Goal: Task Accomplishment & Management: Complete application form

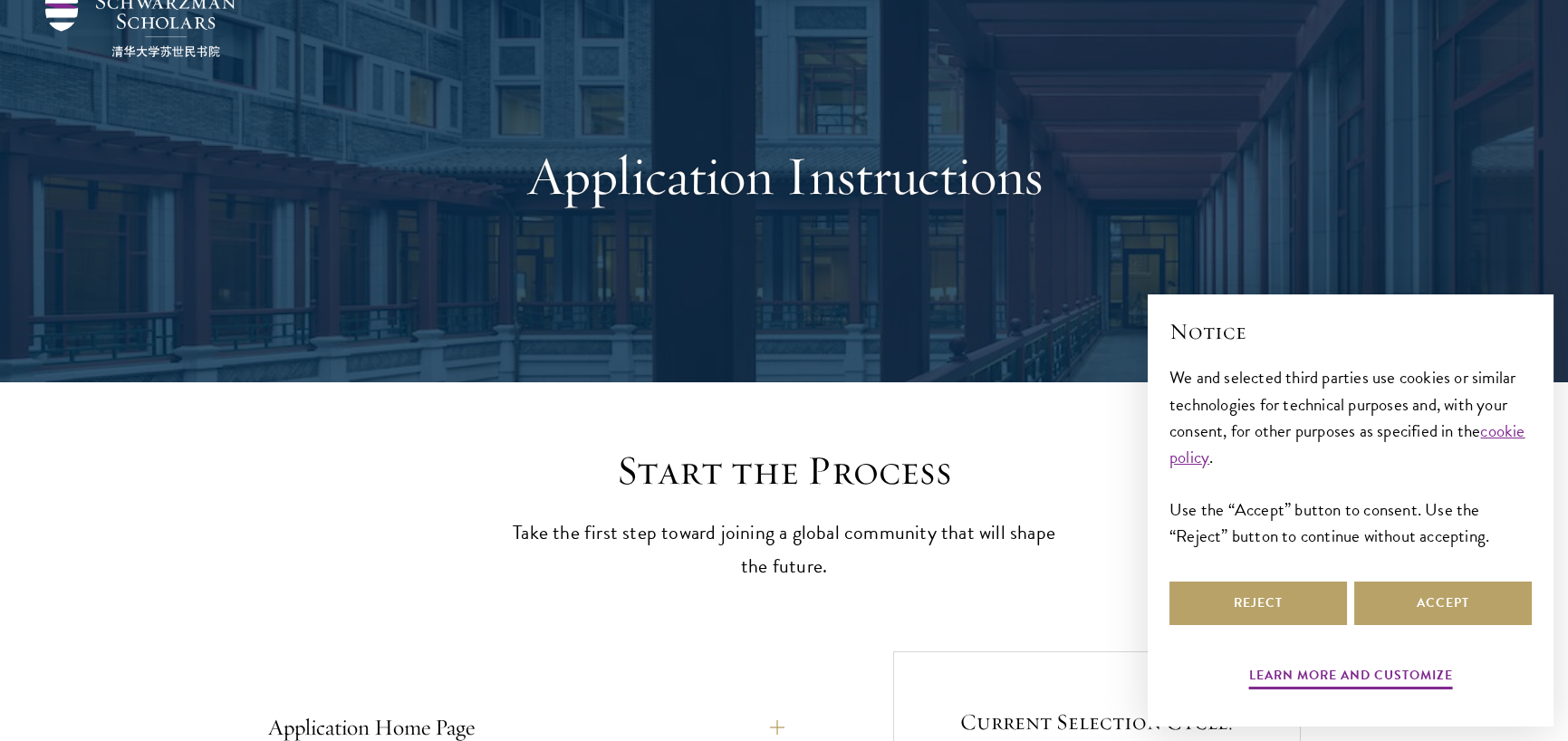
scroll to position [150, 0]
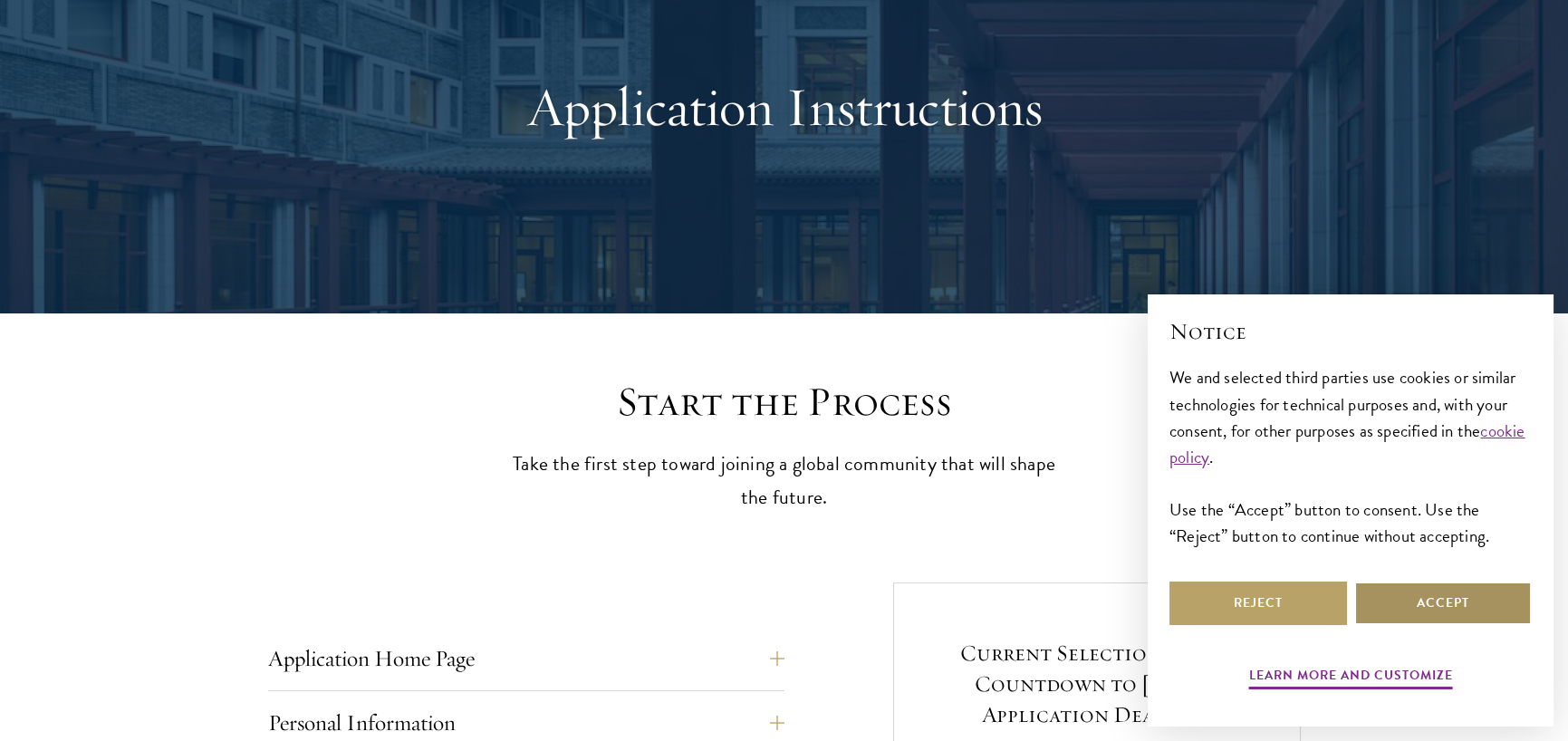
click at [1434, 600] on button "Accept" at bounding box center [1442, 603] width 178 height 43
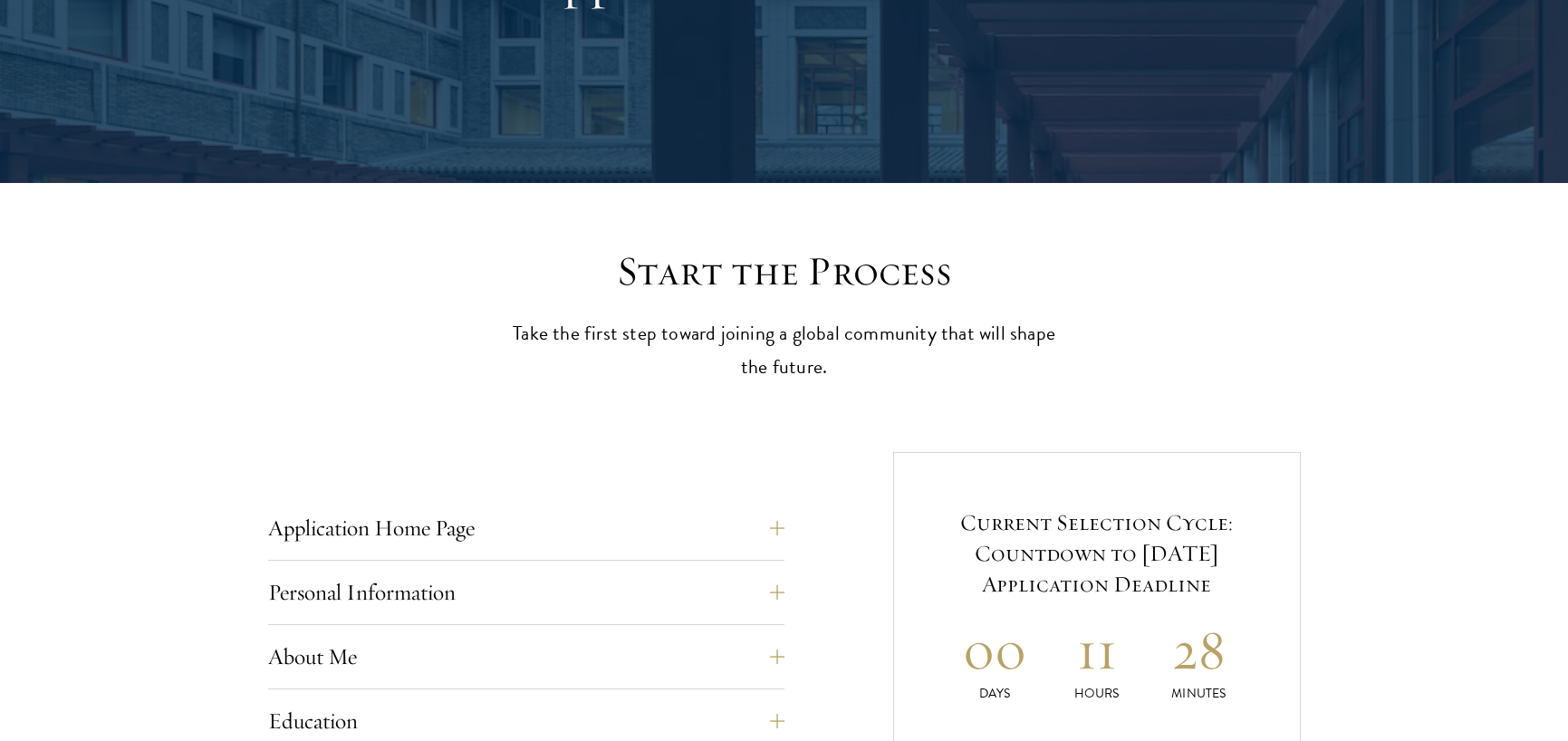
scroll to position [452, 0]
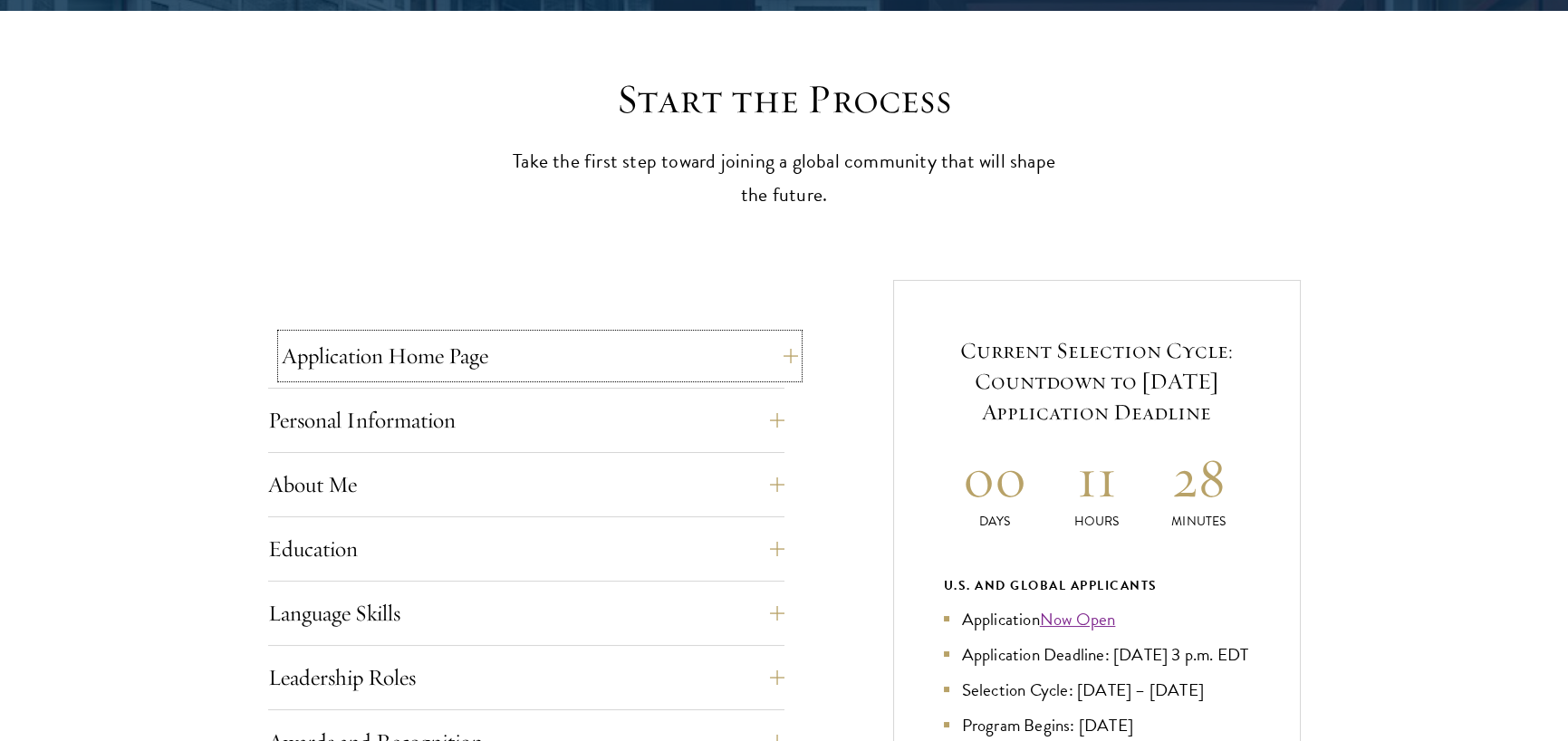
click at [694, 366] on button "Application Home Page" at bounding box center [540, 356] width 516 height 43
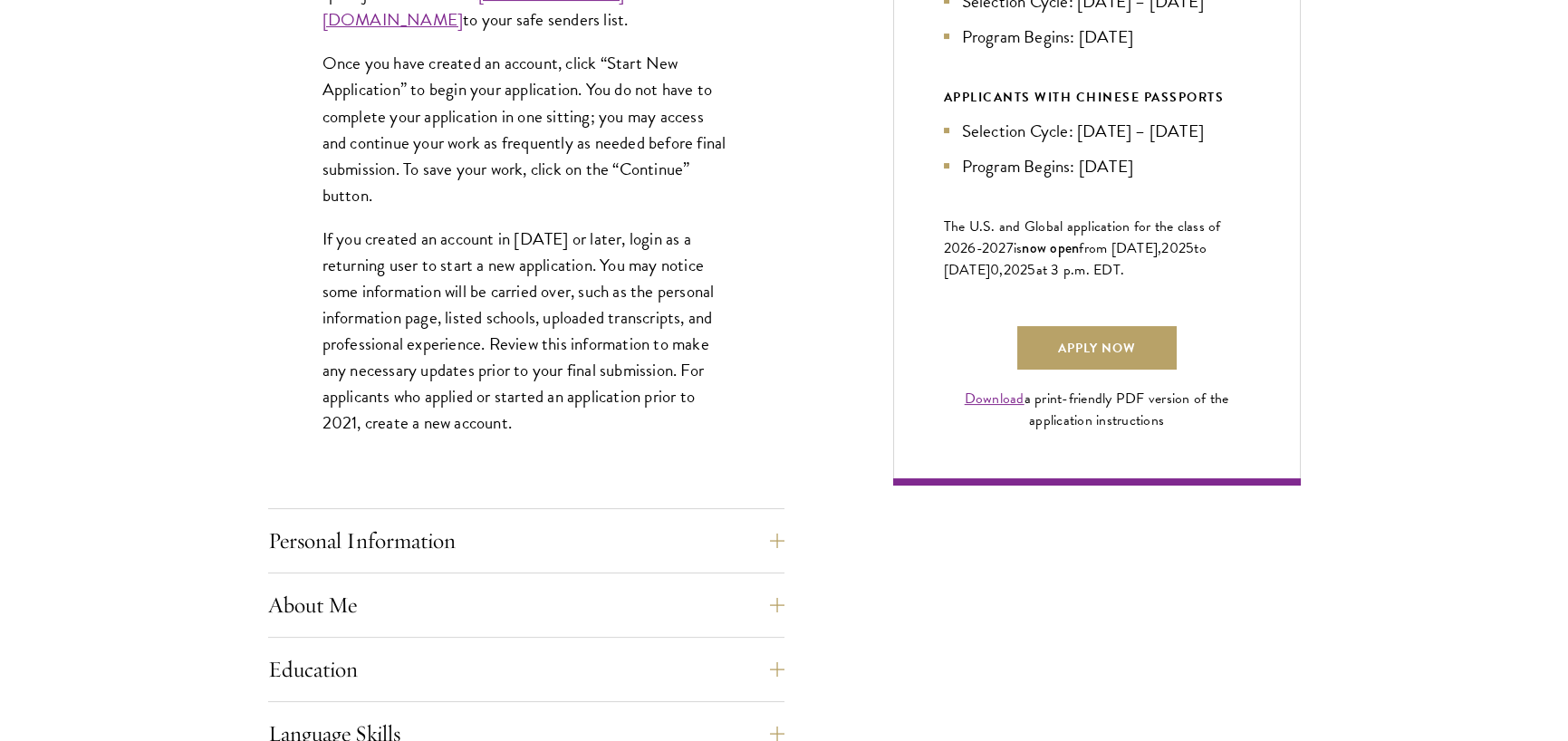
scroll to position [1208, 0]
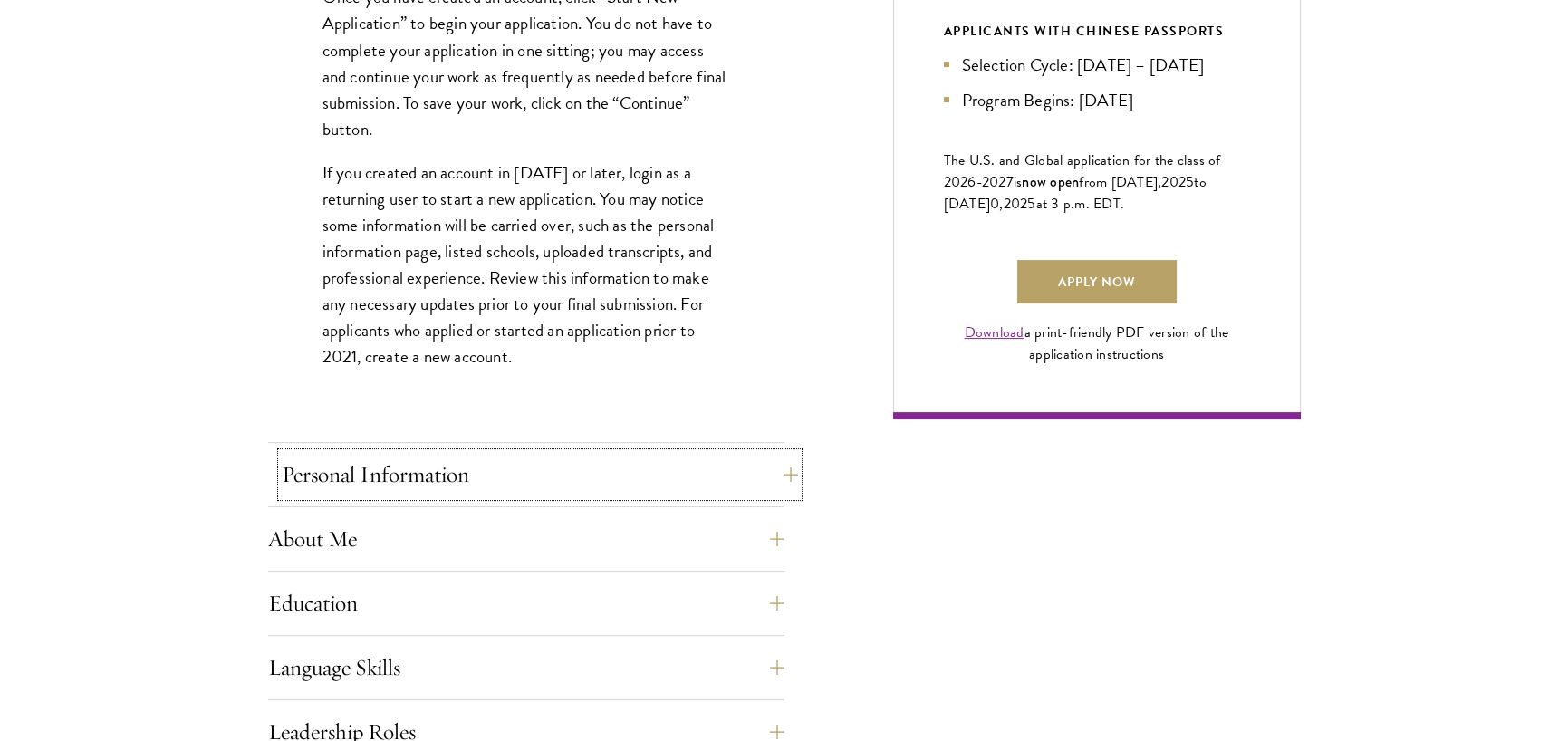
click at [733, 479] on button "Personal Information" at bounding box center [540, 474] width 516 height 43
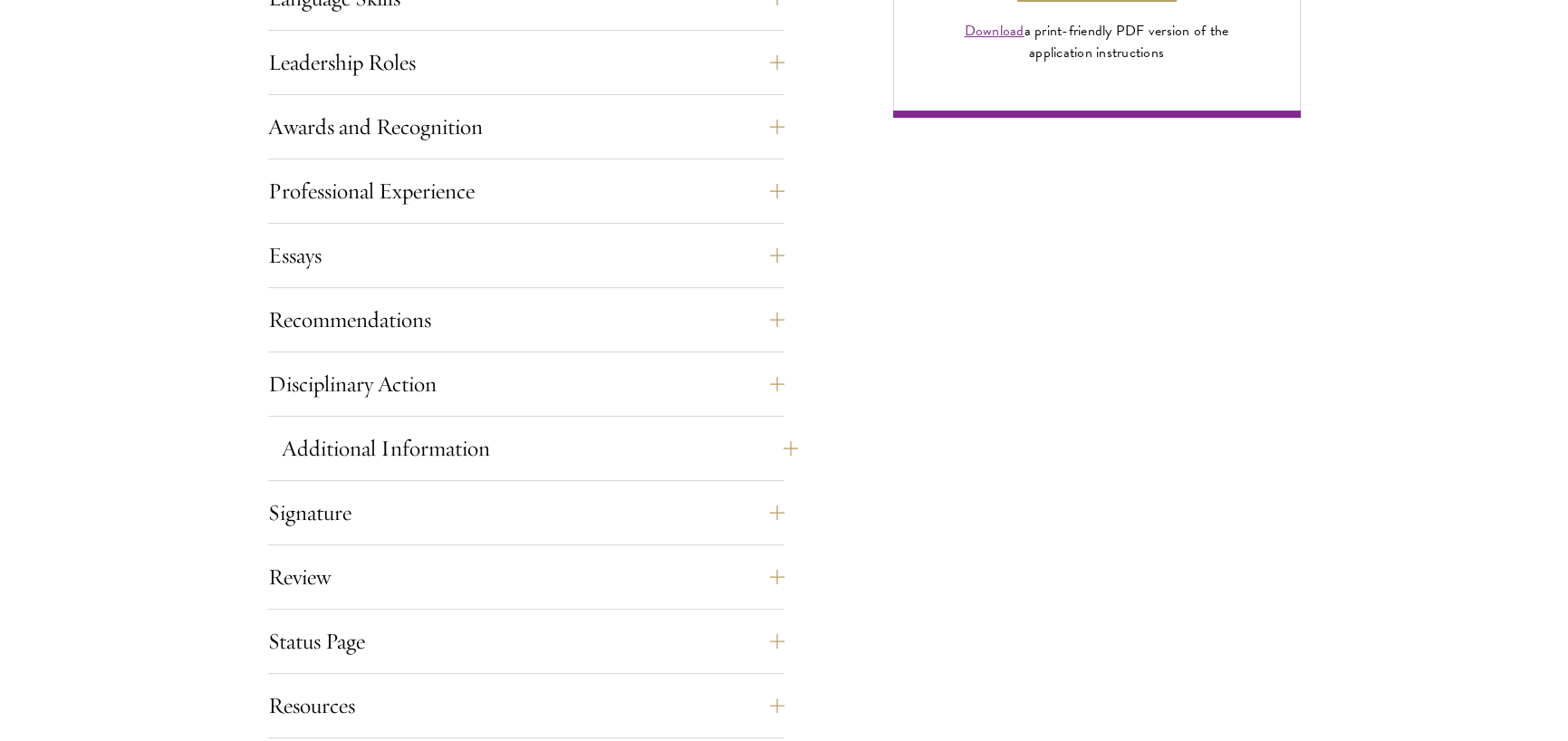
scroll to position [1660, 0]
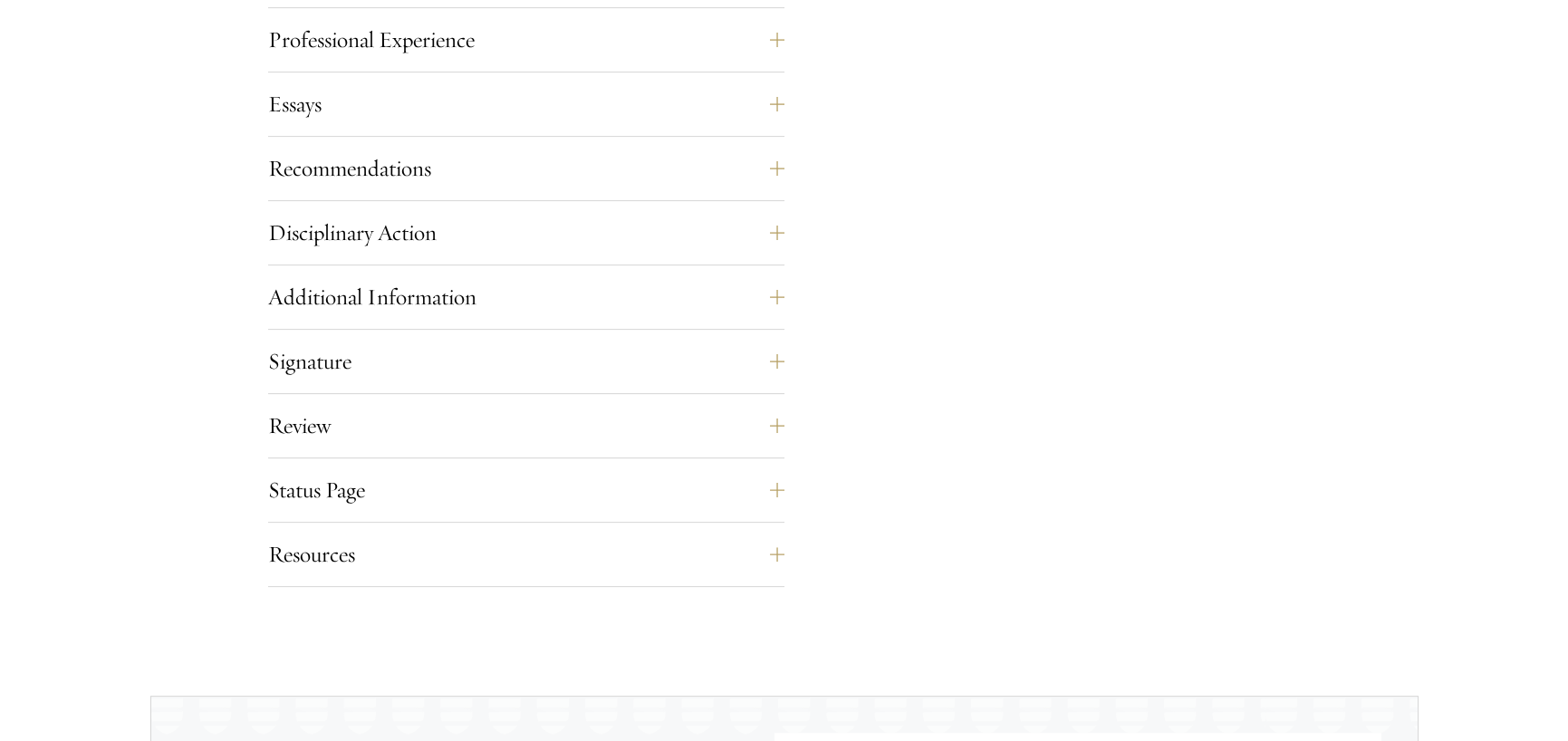
click at [677, 189] on div "Recommendations Register three recommenders by providing their names, professio…" at bounding box center [525, 174] width 516 height 54
click at [679, 152] on button "Recommendations" at bounding box center [540, 169] width 516 height 43
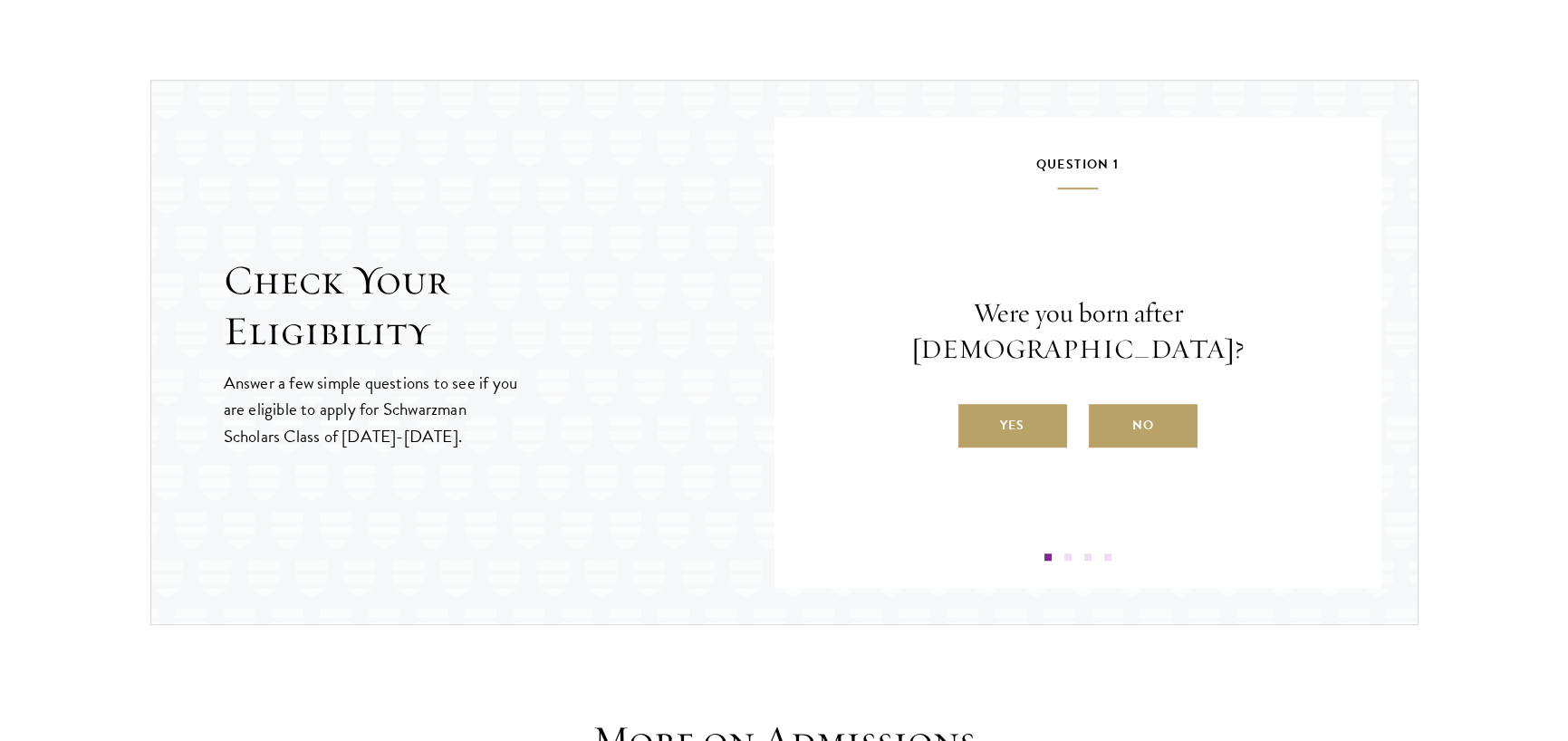
scroll to position [3332, 0]
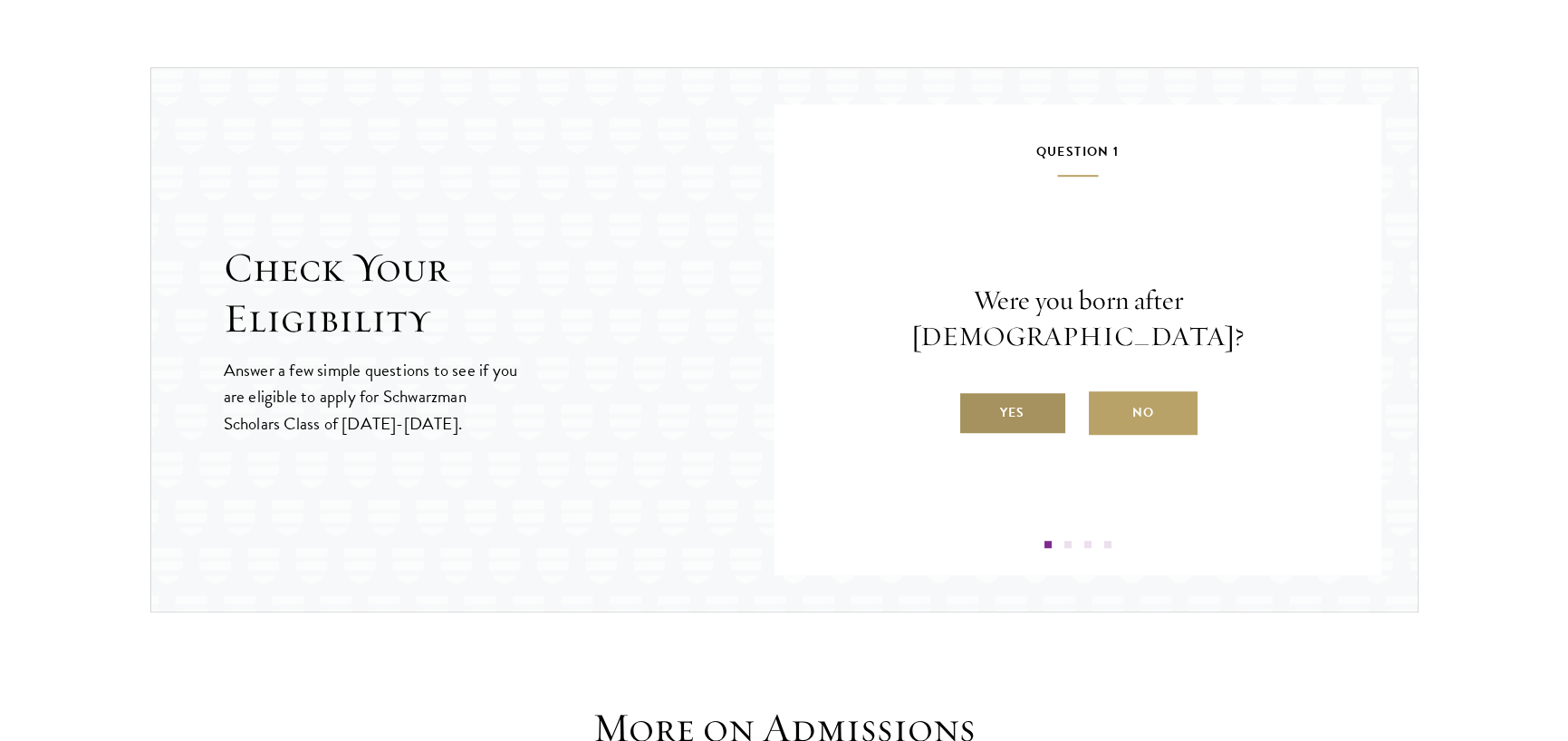
click at [1014, 397] on label "Yes" at bounding box center [1013, 413] width 109 height 43
click at [974, 397] on input "Yes" at bounding box center [966, 401] width 16 height 16
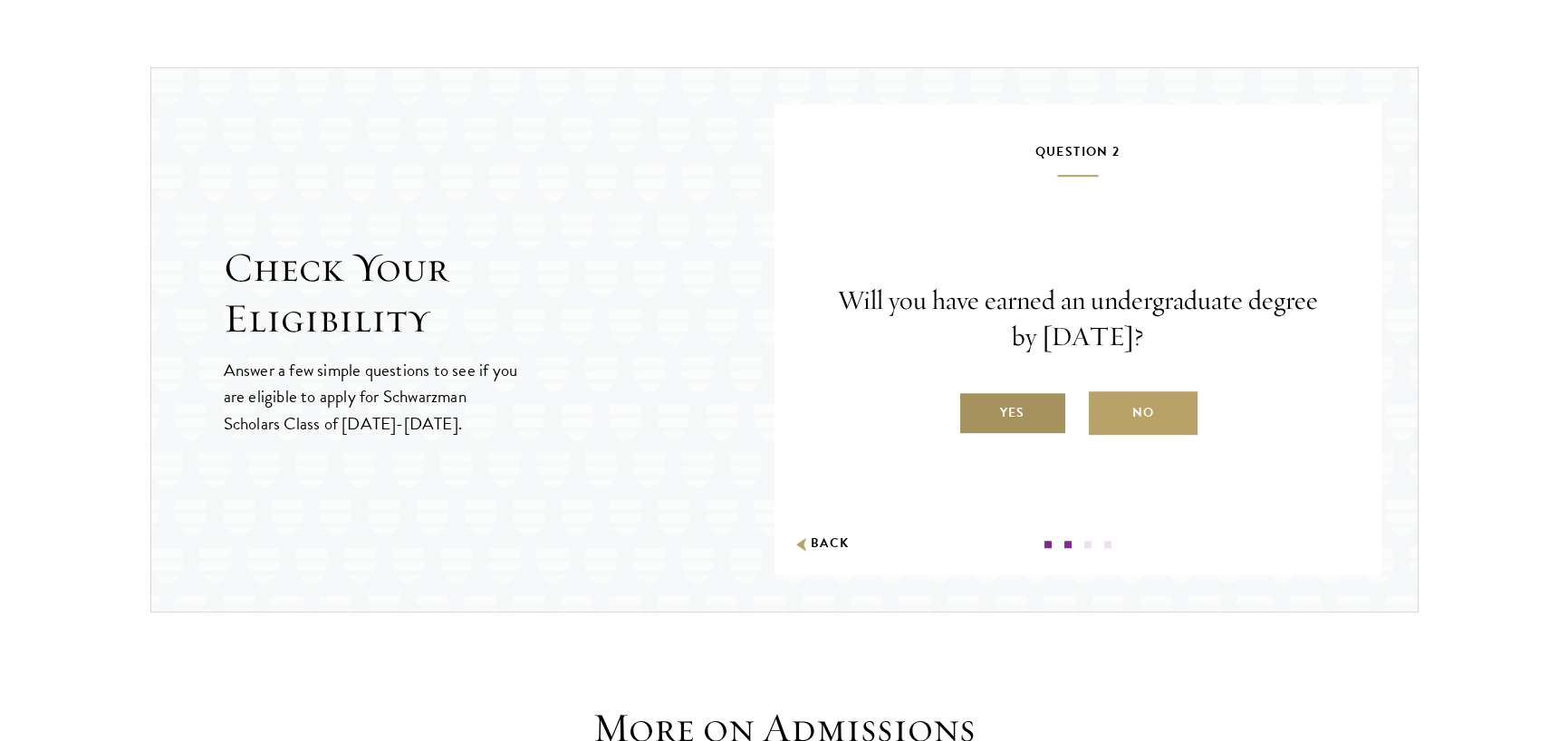
click at [1020, 411] on label "Yes" at bounding box center [1013, 413] width 109 height 43
click at [974, 409] on input "Yes" at bounding box center [966, 401] width 16 height 16
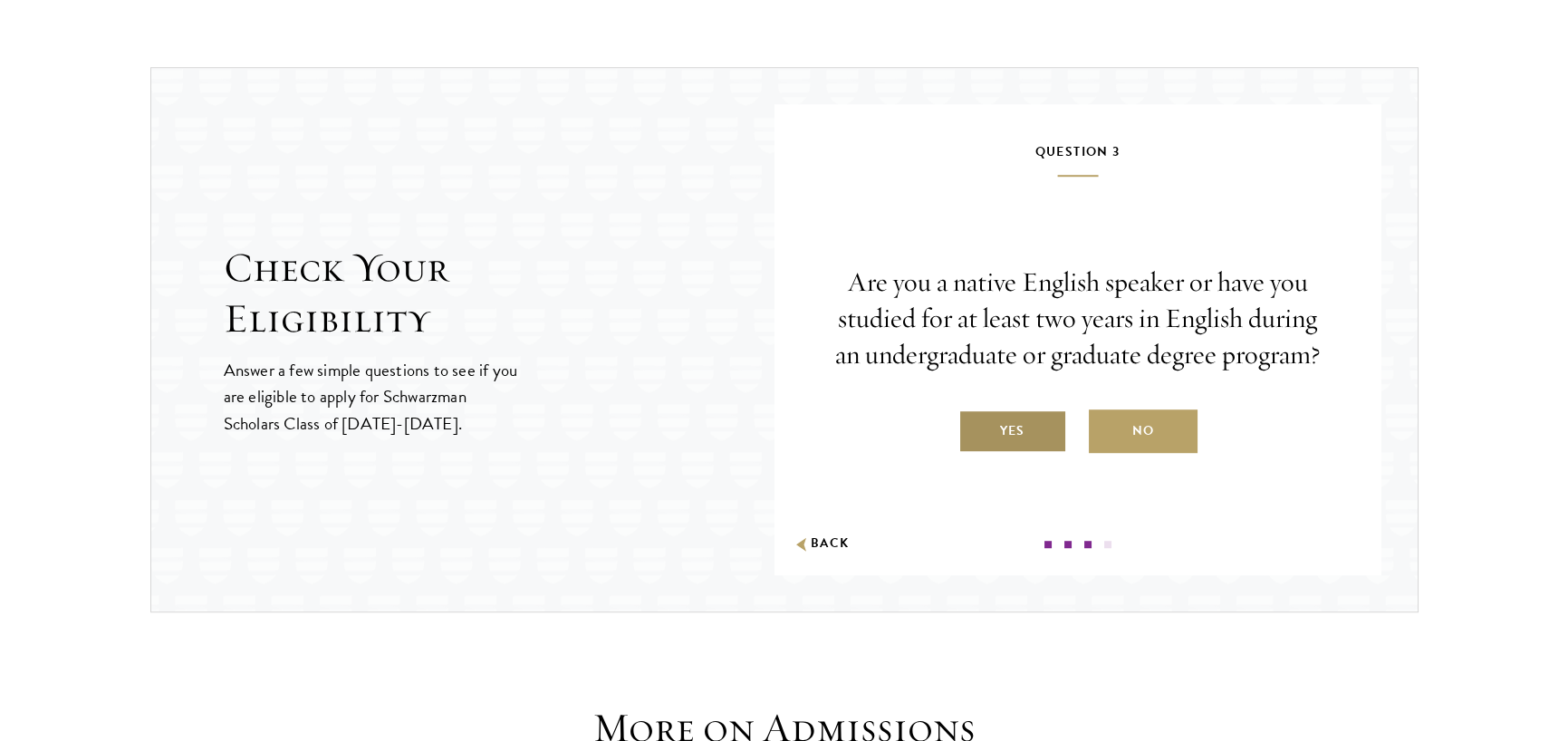
click at [1021, 413] on label "Yes" at bounding box center [1013, 431] width 109 height 43
click at [974, 413] on input "Yes" at bounding box center [966, 419] width 16 height 16
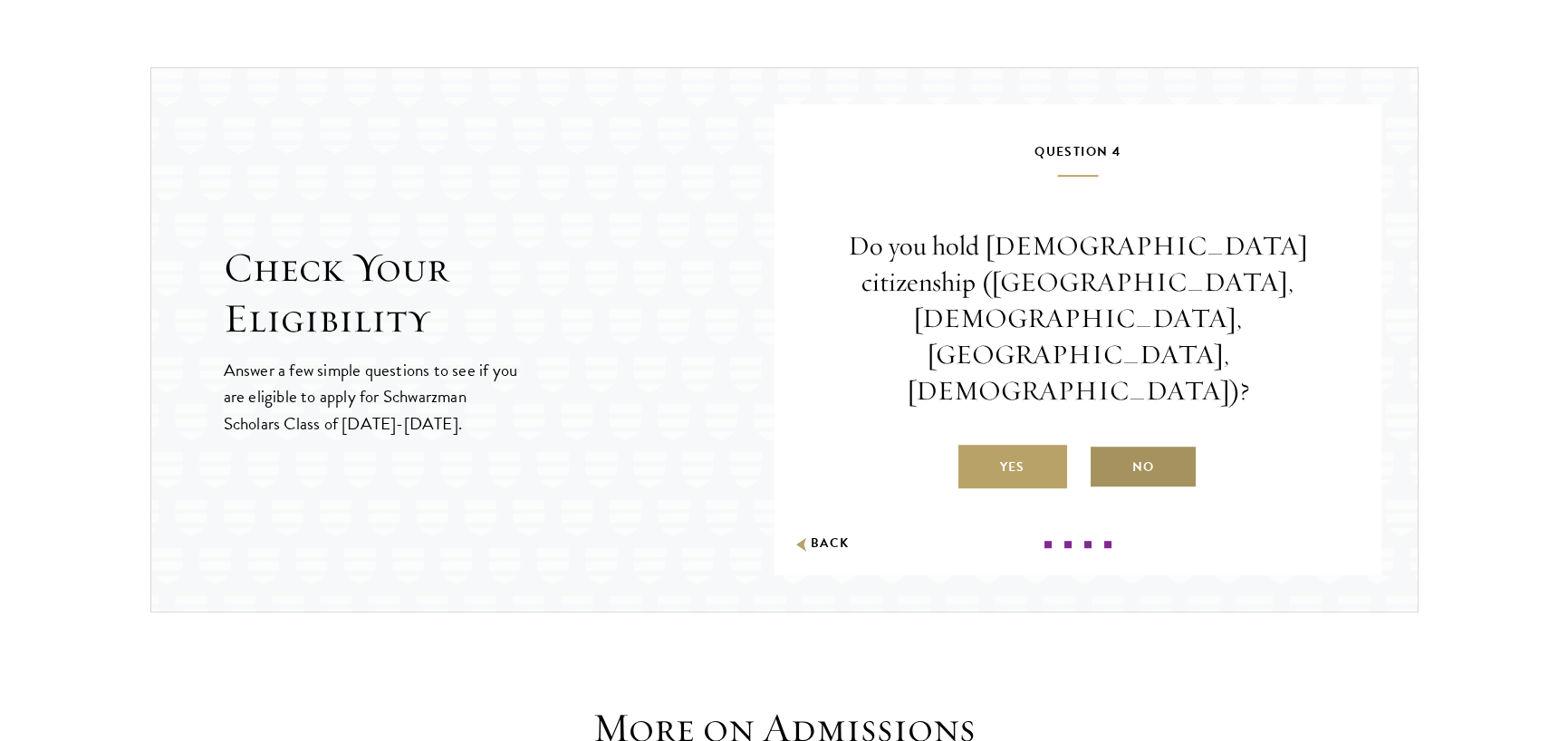
click at [1152, 445] on label "No" at bounding box center [1143, 467] width 109 height 43
click at [1105, 448] on input "No" at bounding box center [1096, 455] width 16 height 16
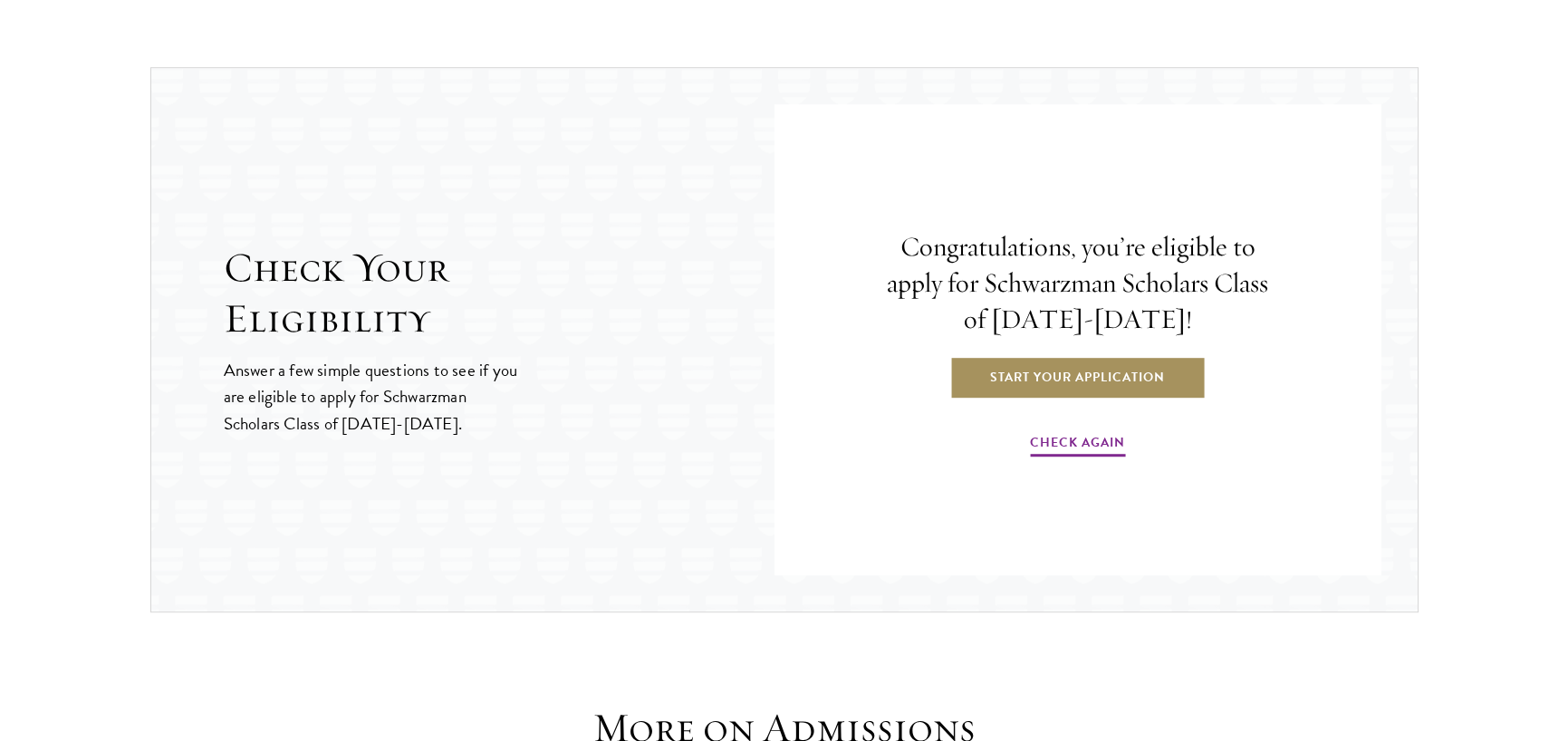
click at [1157, 378] on link "Start Your Application" at bounding box center [1077, 377] width 257 height 43
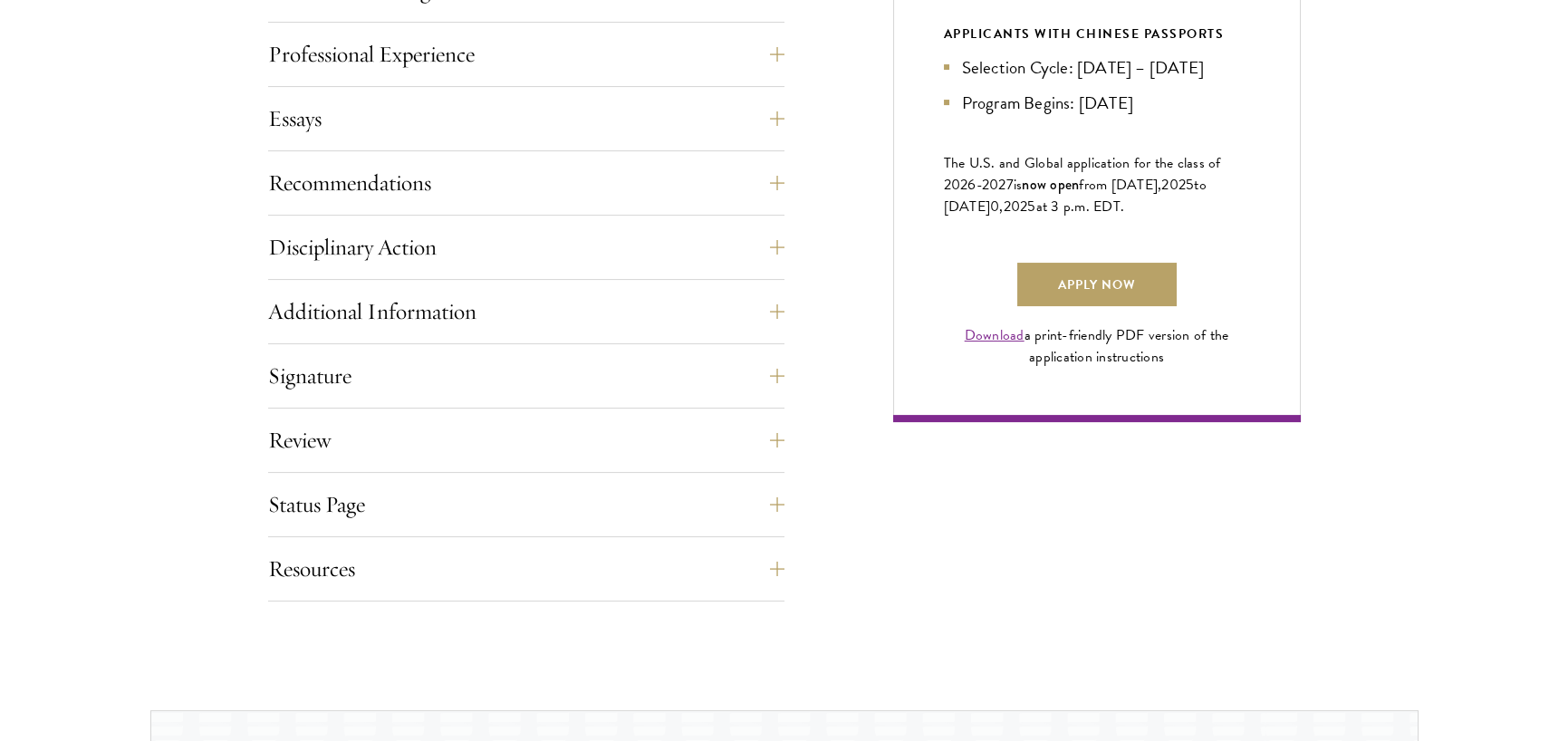
scroll to position [1208, 0]
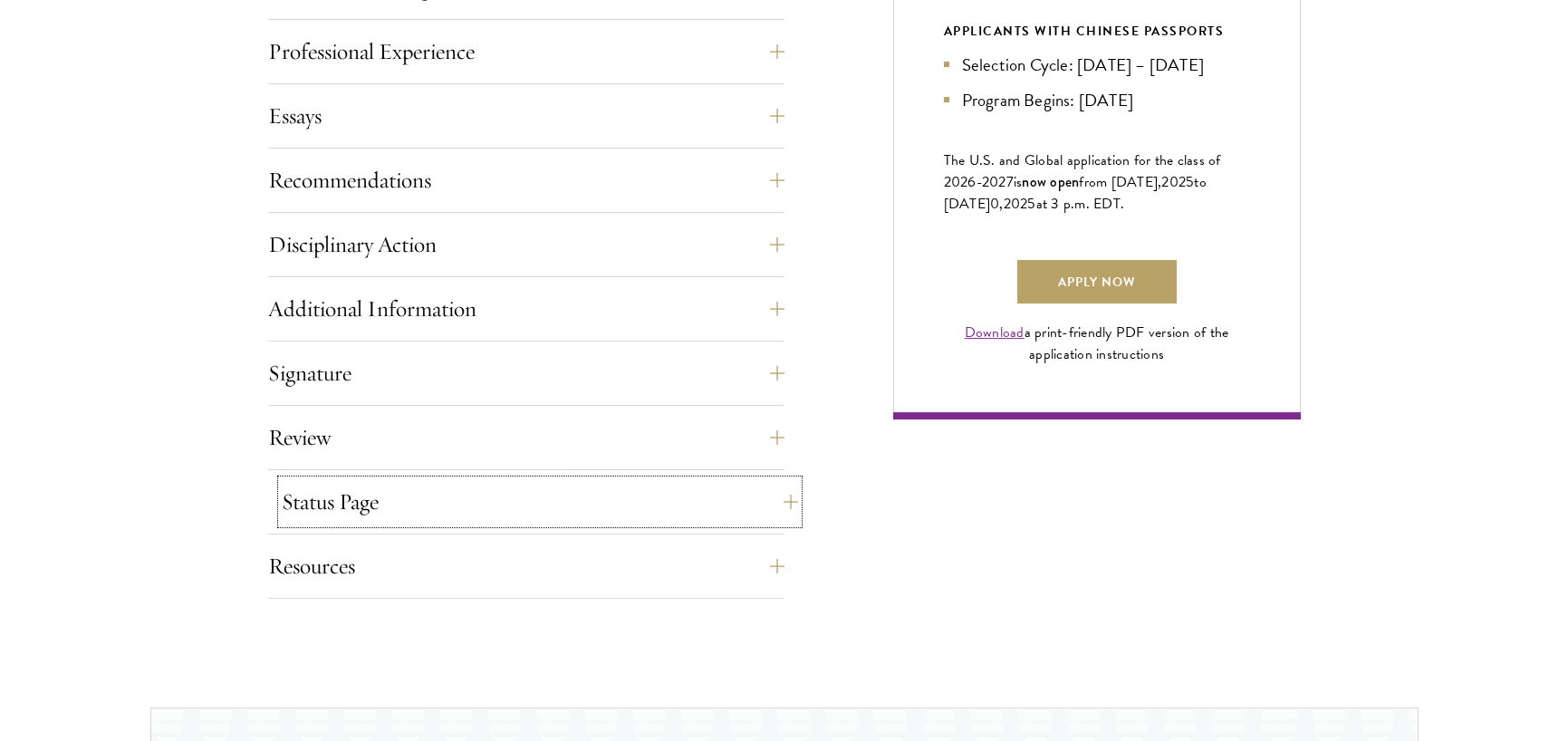
click at [604, 504] on button "Status Page" at bounding box center [540, 501] width 516 height 43
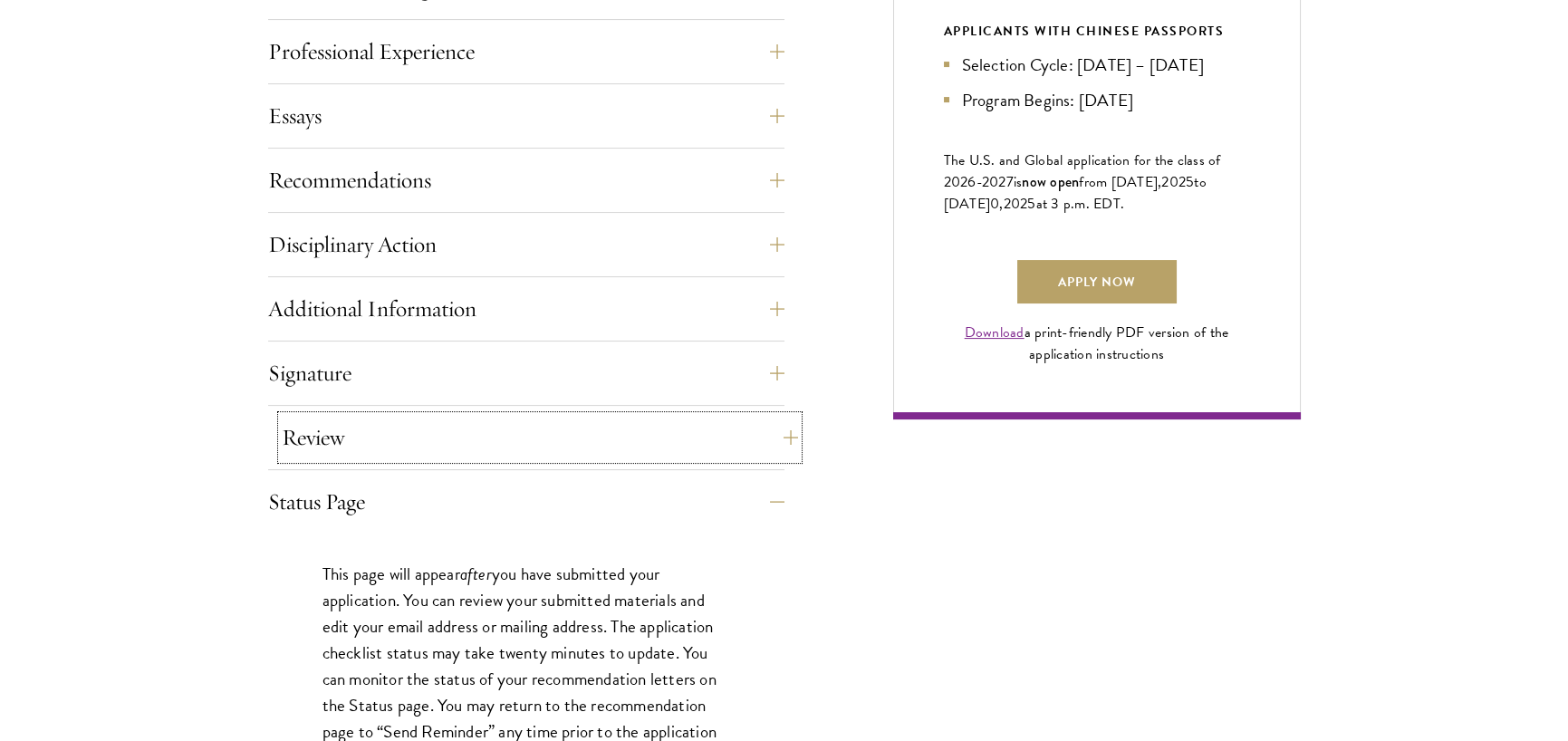
click at [616, 439] on button "Review" at bounding box center [540, 437] width 516 height 43
